Goal: Information Seeking & Learning: Learn about a topic

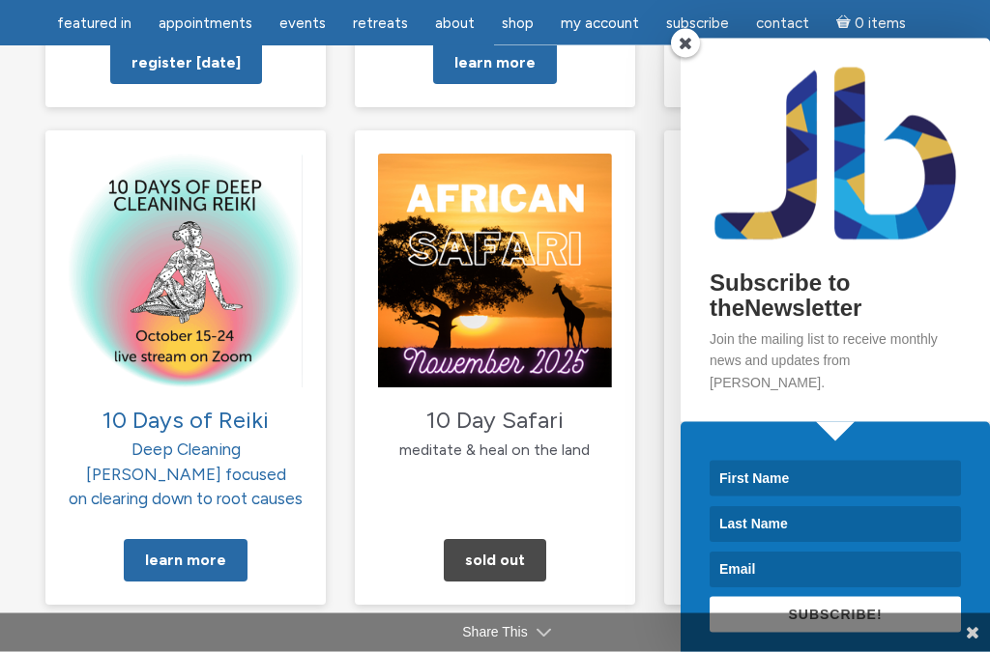
scroll to position [2016, 0]
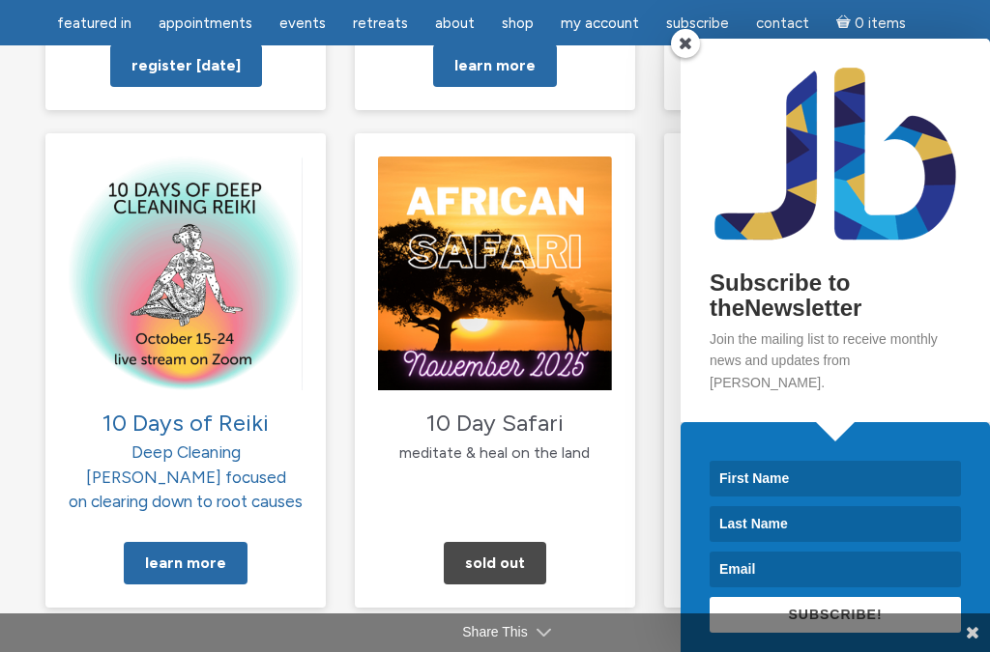
click at [215, 542] on link "Learn More" at bounding box center [186, 563] width 124 height 43
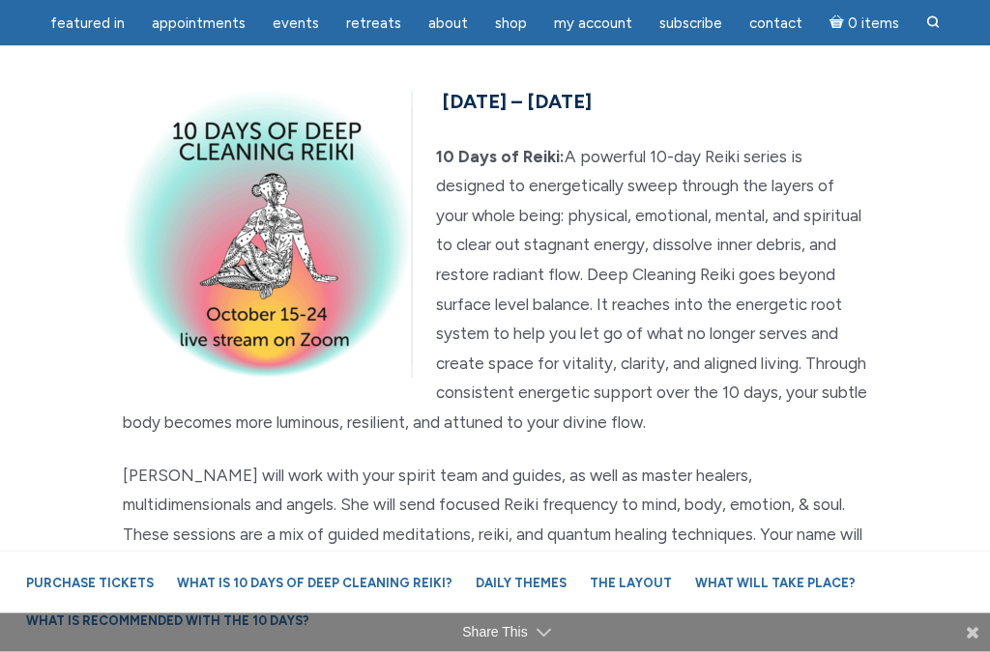
scroll to position [150, 0]
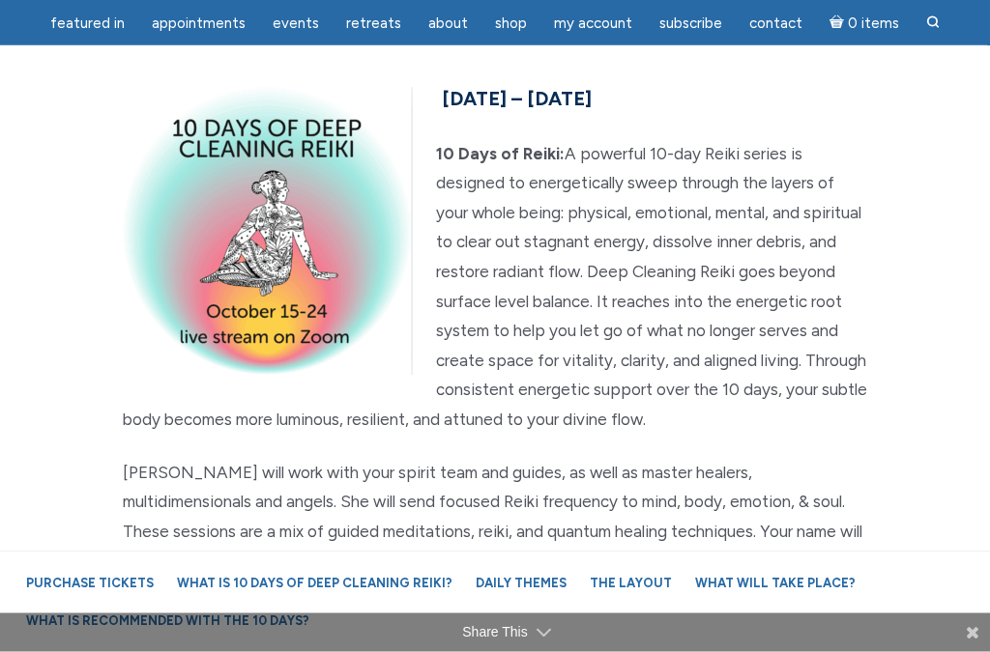
click at [508, 445] on div "October 15th – 24th, 2025 10 Days of Reiki: A powerful 10-day Reiki series is d…" at bounding box center [494, 530] width 773 height 896
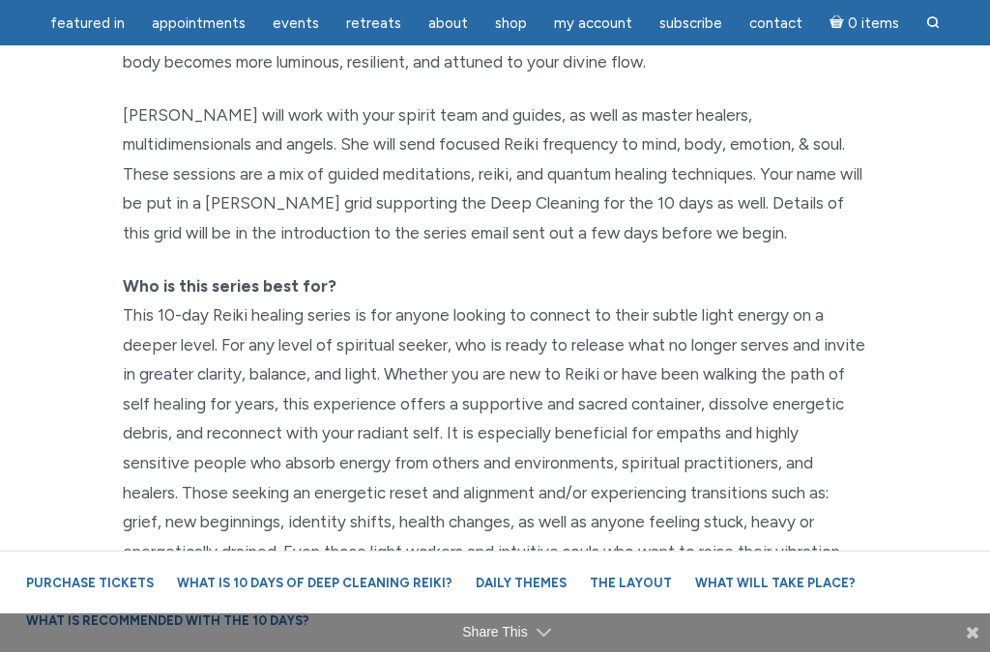
scroll to position [507, 0]
click at [418, 456] on p "Who is this series best for?" at bounding box center [495, 436] width 744 height 326
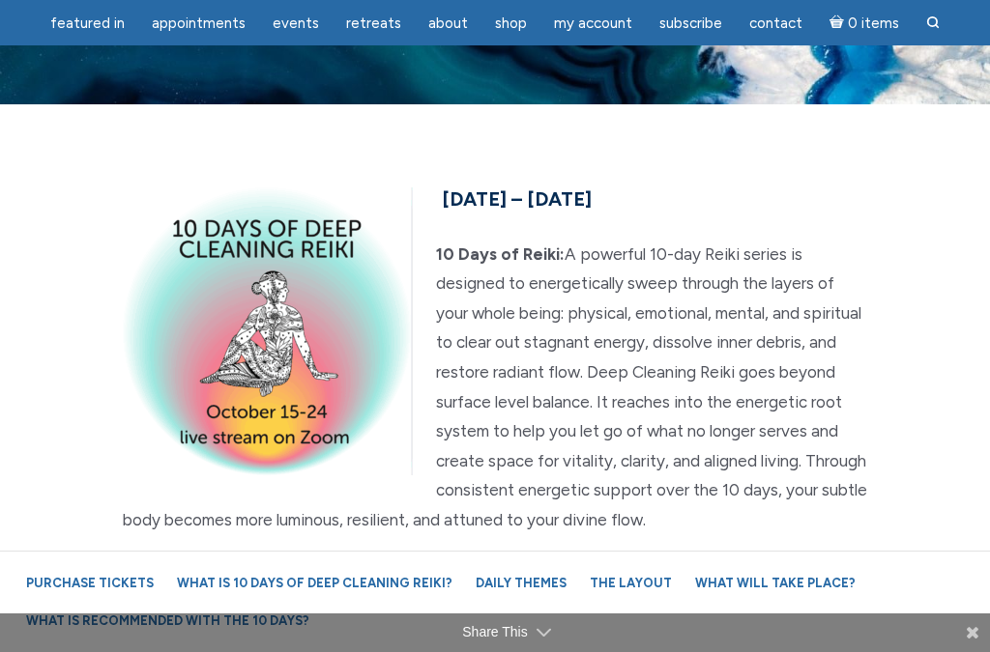
scroll to position [0, 0]
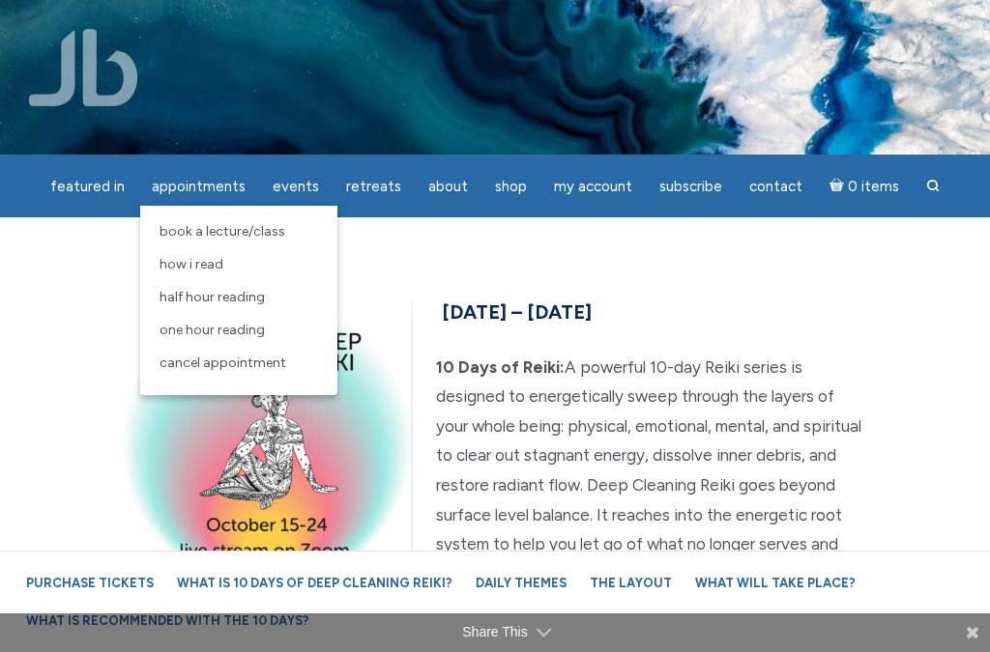
click at [255, 338] on span "One Hour Reading" at bounding box center [211, 330] width 105 height 16
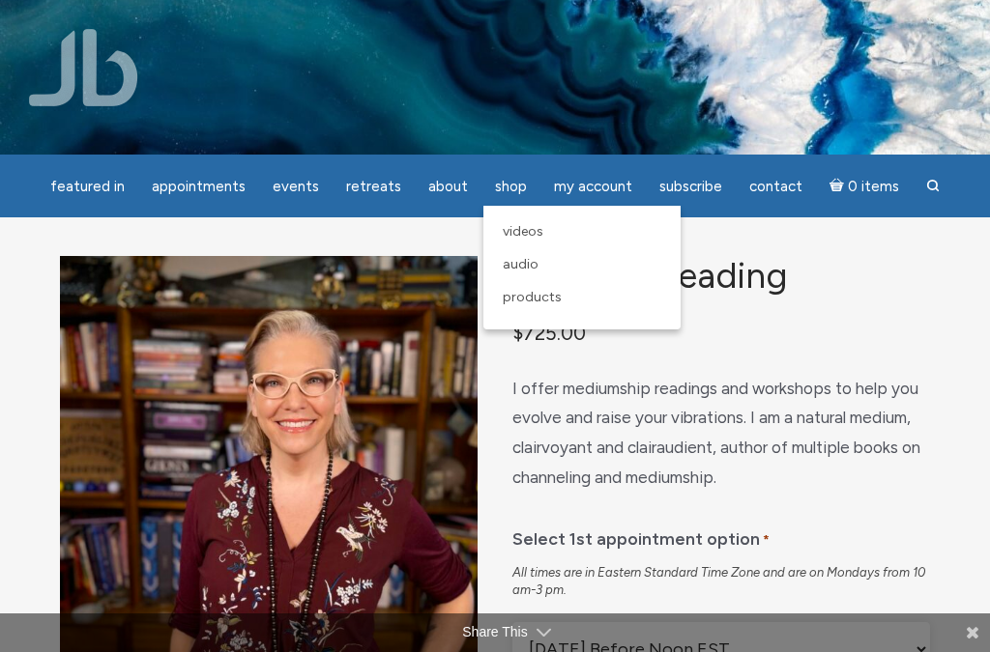
click at [549, 293] on span "Products" at bounding box center [531, 297] width 59 height 16
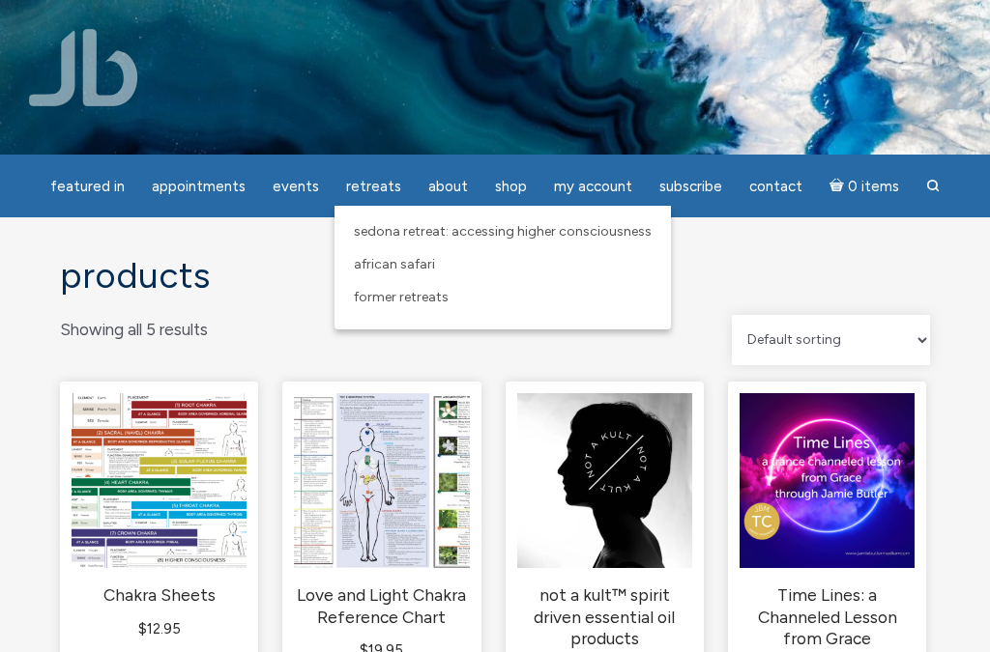
click at [459, 230] on span "Sedona Retreat: Accessing Higher Consciousness" at bounding box center [503, 231] width 298 height 16
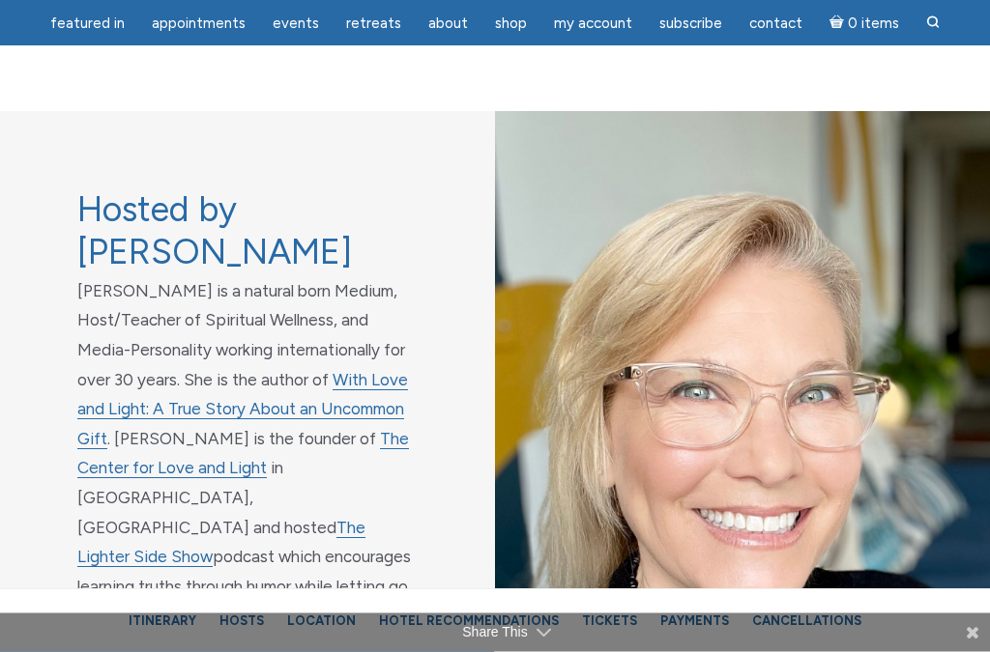
scroll to position [7341, 0]
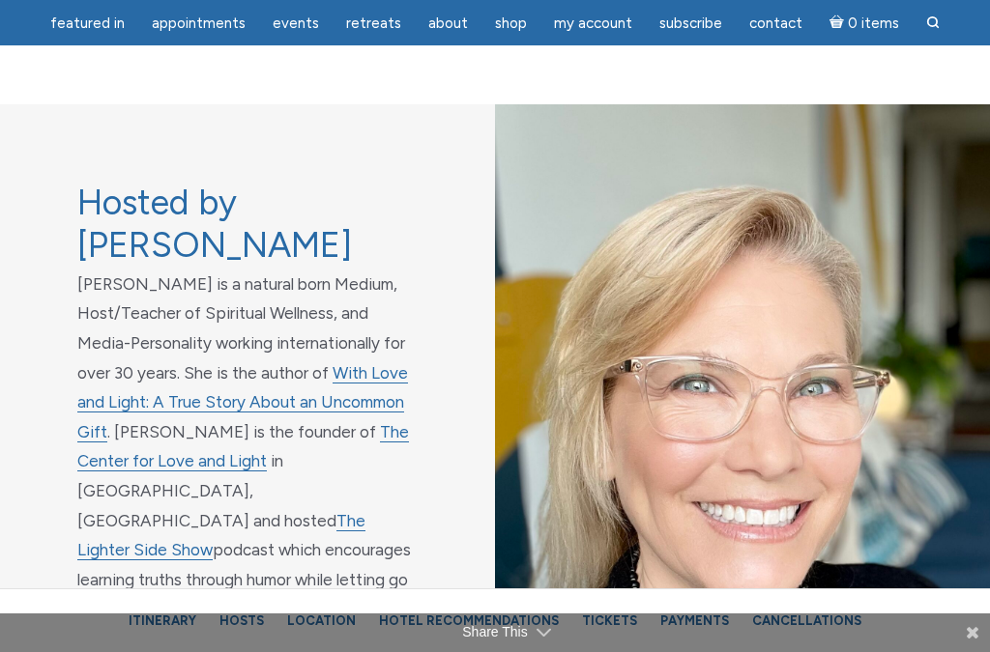
click at [342, 422] on link "The Center for Love and Light" at bounding box center [242, 447] width 331 height 50
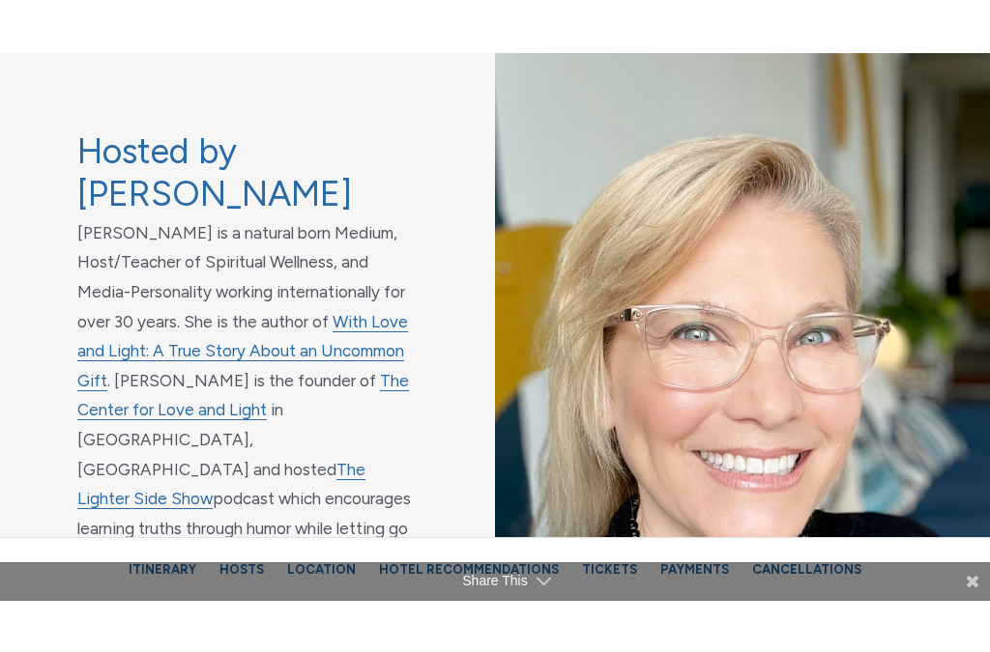
scroll to position [7394, 0]
